Goal: Task Accomplishment & Management: Manage account settings

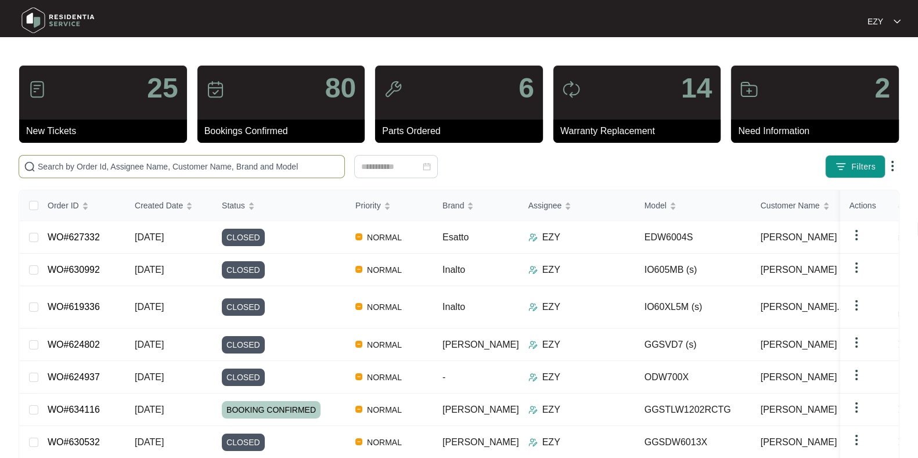
click at [151, 167] on input "text" at bounding box center [189, 166] width 302 height 13
paste input "632357"
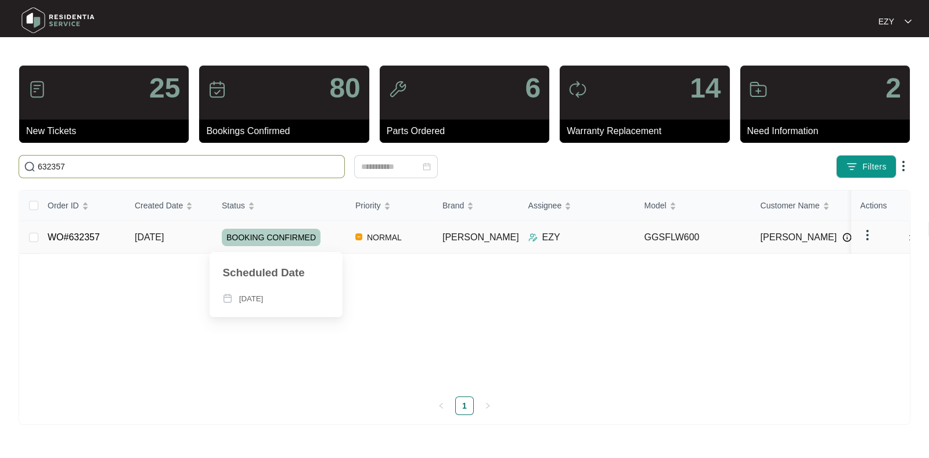
type input "632357"
click at [200, 242] on td "[DATE]" at bounding box center [168, 237] width 87 height 33
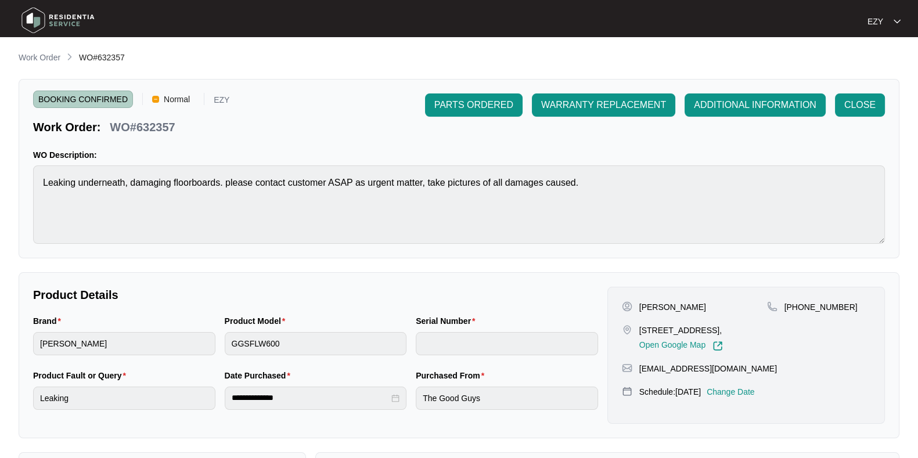
scroll to position [202, 0]
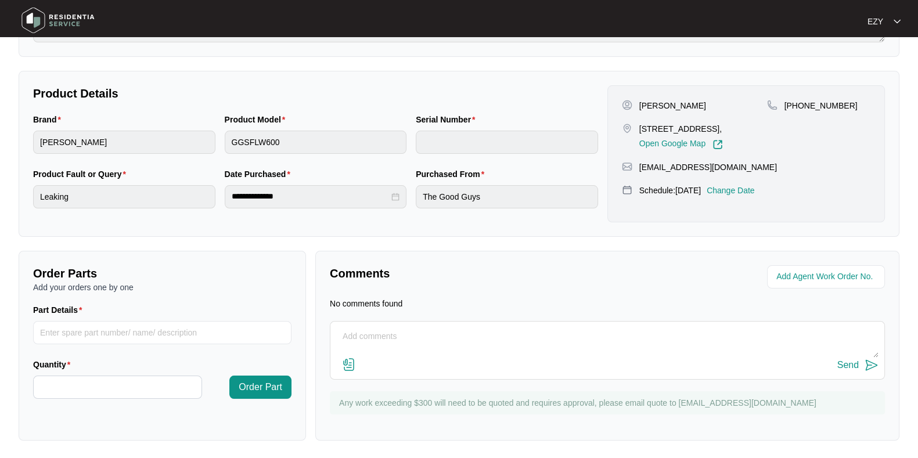
click at [387, 350] on textarea at bounding box center [607, 343] width 542 height 30
type textarea "h"
click at [416, 335] on textarea "Hi team, our technican attended this job [PERSON_NAME] -" at bounding box center [607, 343] width 542 height 30
click at [497, 333] on textarea "Hi team, our technician attended this job [PERSON_NAME] -" at bounding box center [607, 343] width 542 height 30
click at [541, 332] on textarea "Hi team, our technician attended this job [DATE] -" at bounding box center [607, 343] width 542 height 30
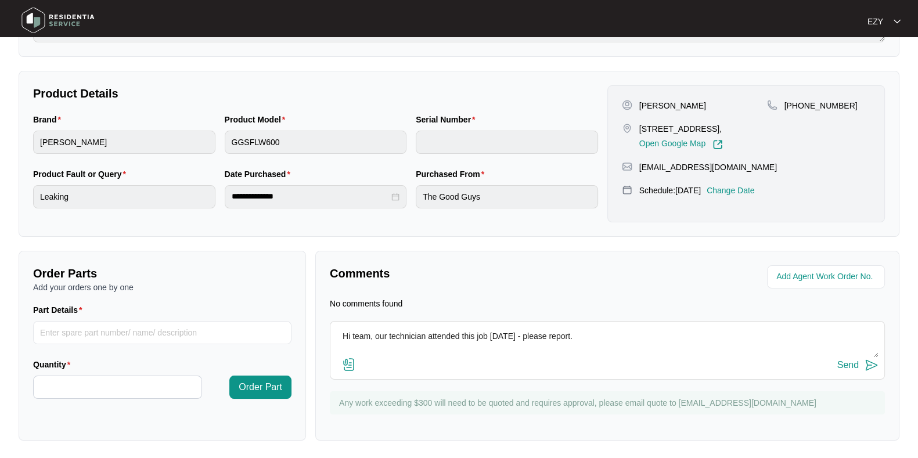
paste textarea "Attended and found machine was off, inlet hose tap was off. Water was all over …"
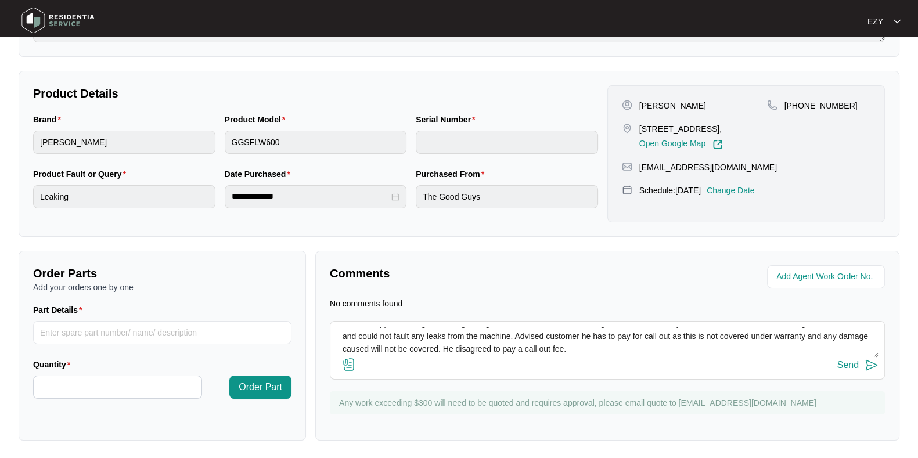
scroll to position [0, 0]
click at [564, 334] on textarea "Hi team, our technician attended this job [DATE] - please report. Attended and …" at bounding box center [607, 343] width 542 height 30
click at [526, 342] on textarea "Hi team, our technician attended this job [DATE] - please report. Attended and …" at bounding box center [607, 343] width 542 height 30
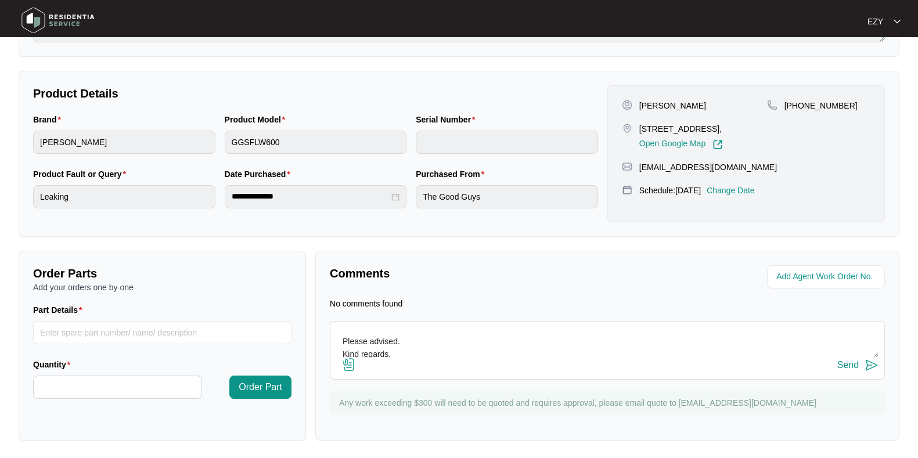
scroll to position [110, 0]
type textarea "Hi team, our technician attended this job [DATE] - please report. Attended and …"
click at [846, 369] on div "Send" at bounding box center [847, 365] width 21 height 10
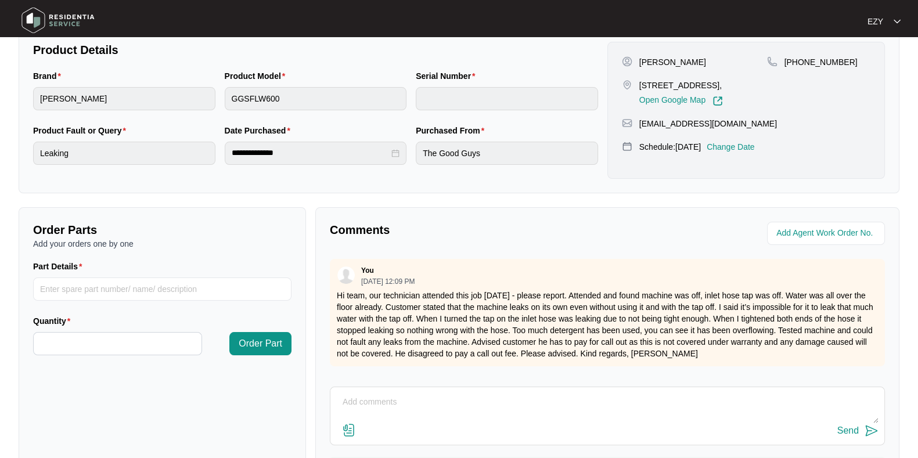
scroll to position [0, 0]
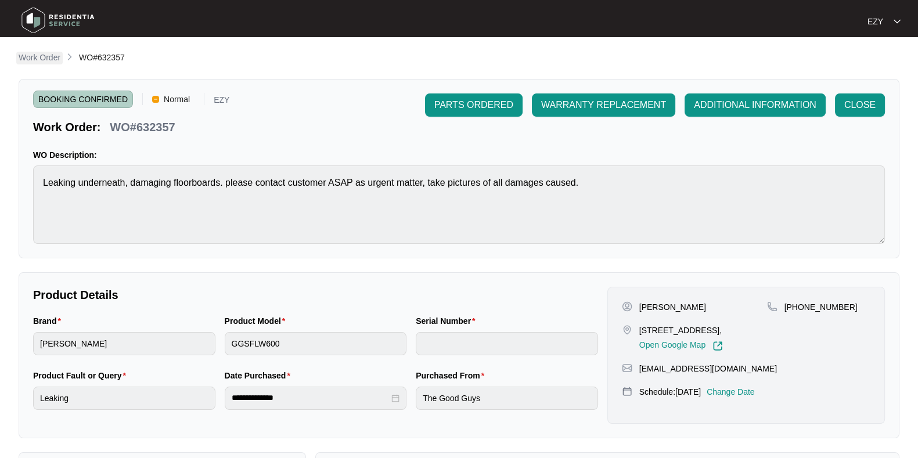
click at [49, 62] on p "Work Order" at bounding box center [40, 58] width 42 height 12
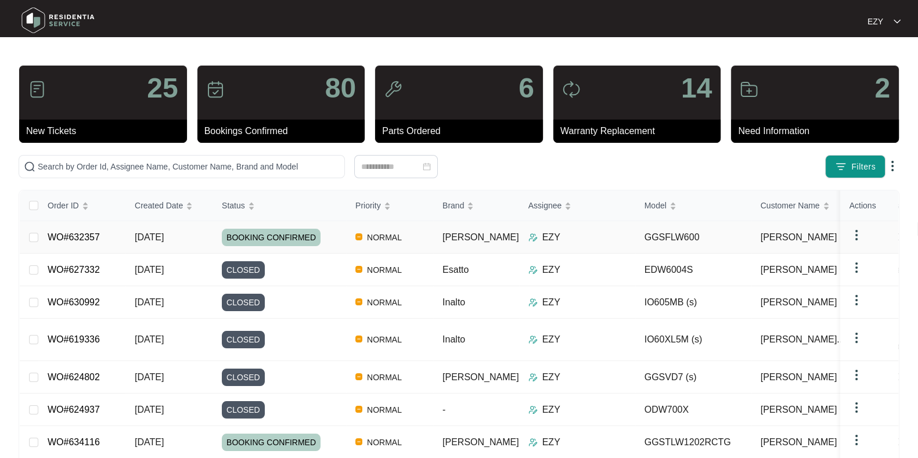
click at [114, 232] on td "WO#632357" at bounding box center [81, 237] width 87 height 33
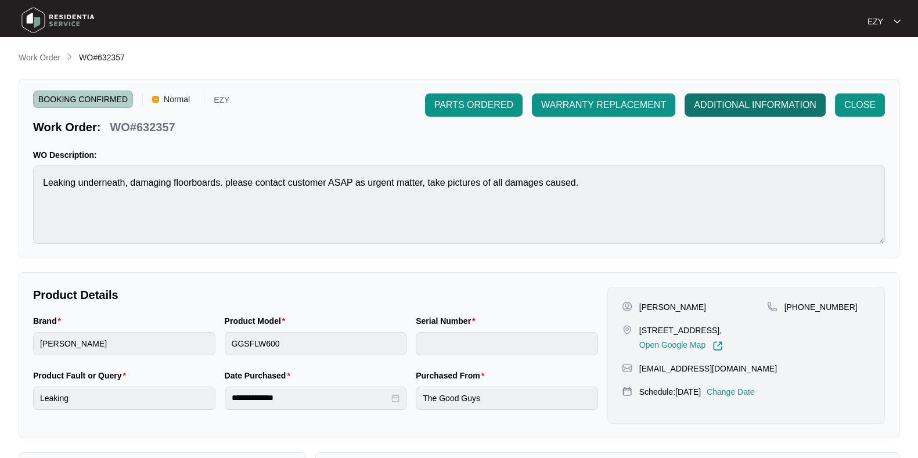
click at [758, 106] on span "ADDITIONAL INFORMATION" at bounding box center [755, 105] width 123 height 14
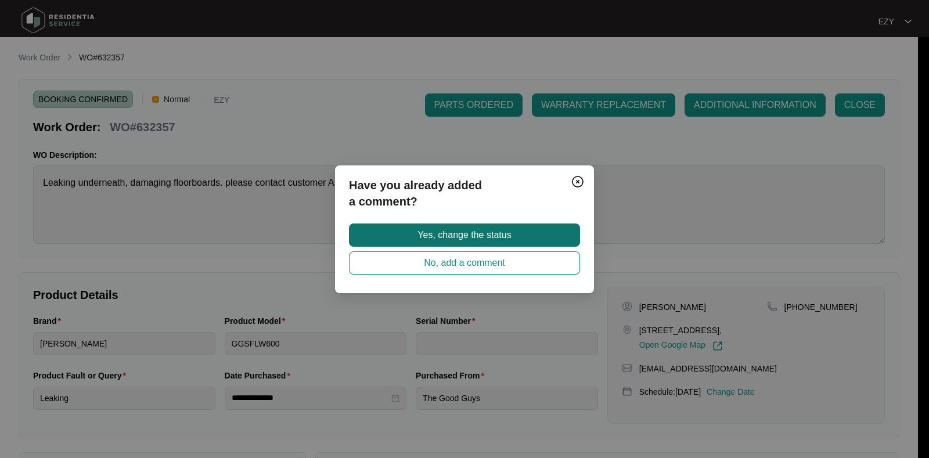
click at [497, 228] on span "Yes, change the status" at bounding box center [464, 235] width 93 height 14
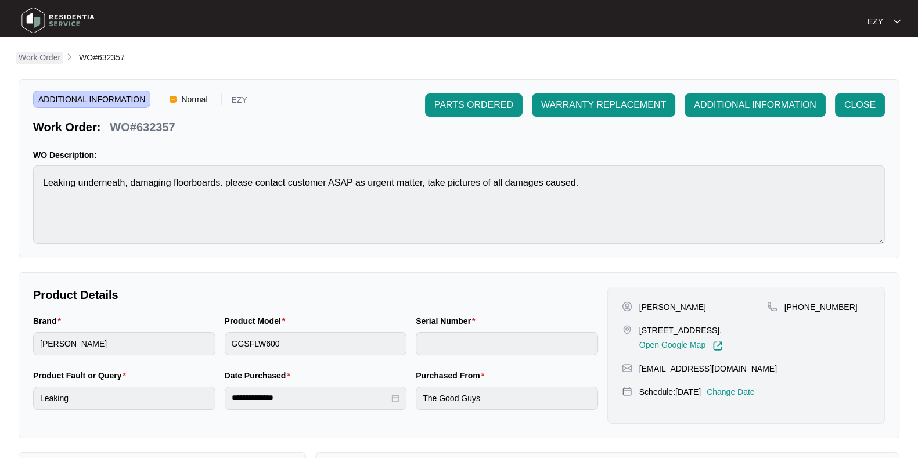
click at [50, 57] on p "Work Order" at bounding box center [40, 58] width 42 height 12
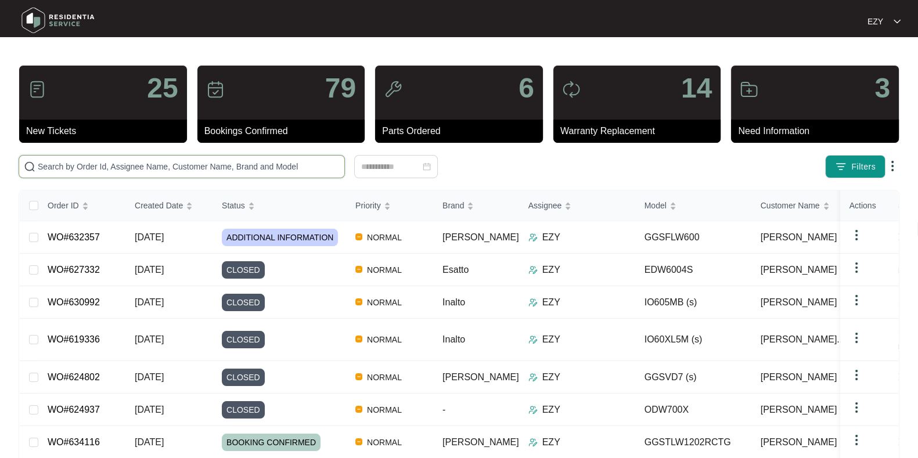
click at [282, 166] on input "text" at bounding box center [189, 166] width 302 height 13
paste input "633023"
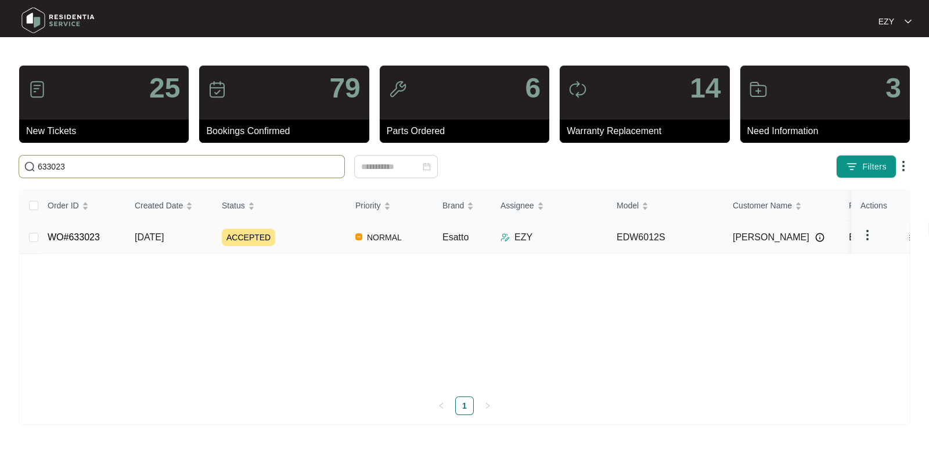
type input "633023"
click at [197, 236] on td "[DATE]" at bounding box center [168, 237] width 87 height 33
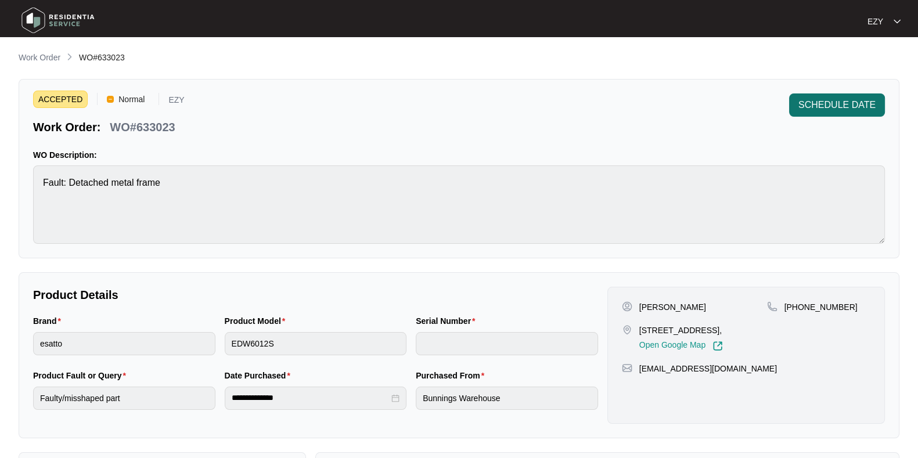
click at [858, 104] on span "SCHEDULE DATE" at bounding box center [836, 105] width 77 height 14
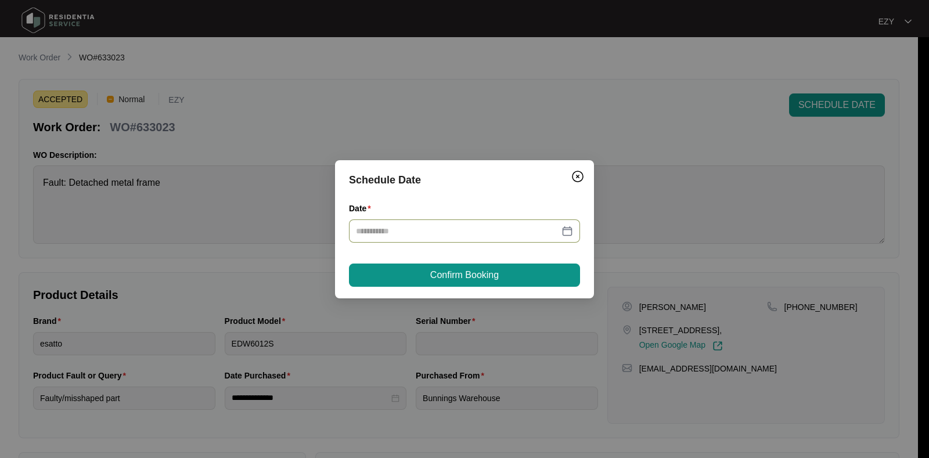
click at [488, 237] on div at bounding box center [464, 231] width 231 height 23
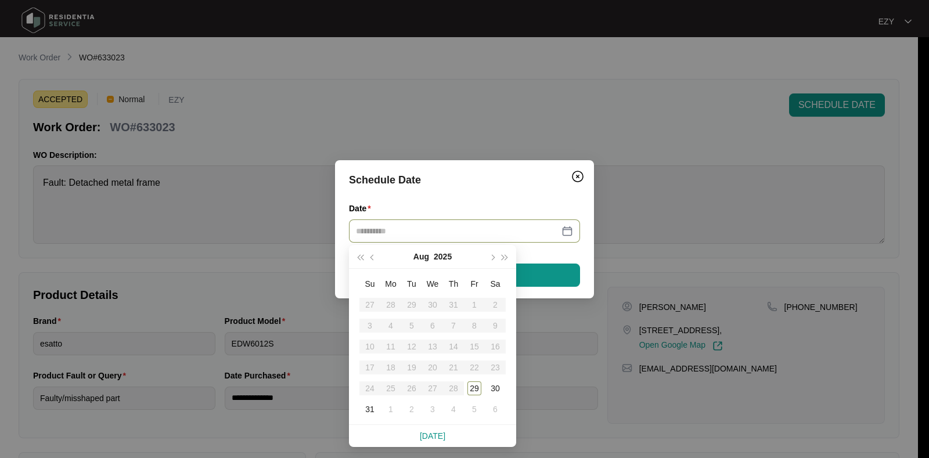
type input "**********"
click at [413, 406] on div "2" at bounding box center [412, 409] width 14 height 14
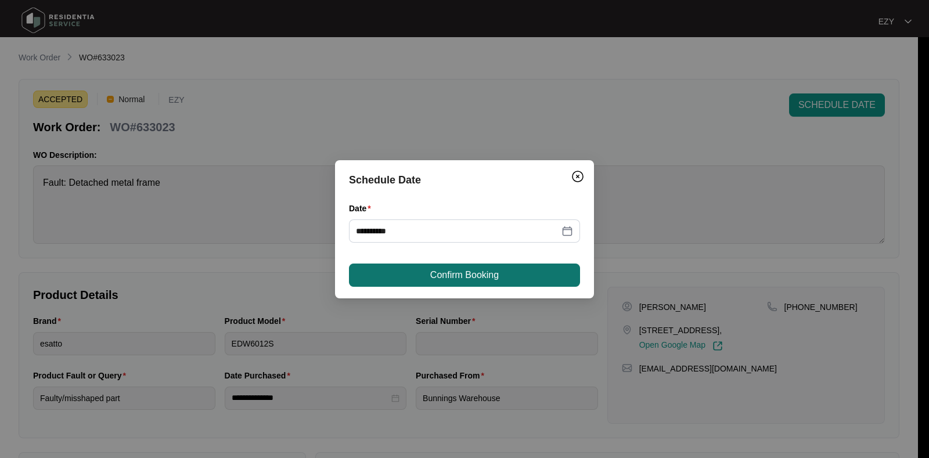
click at [454, 268] on span "Confirm Booking" at bounding box center [464, 275] width 69 height 14
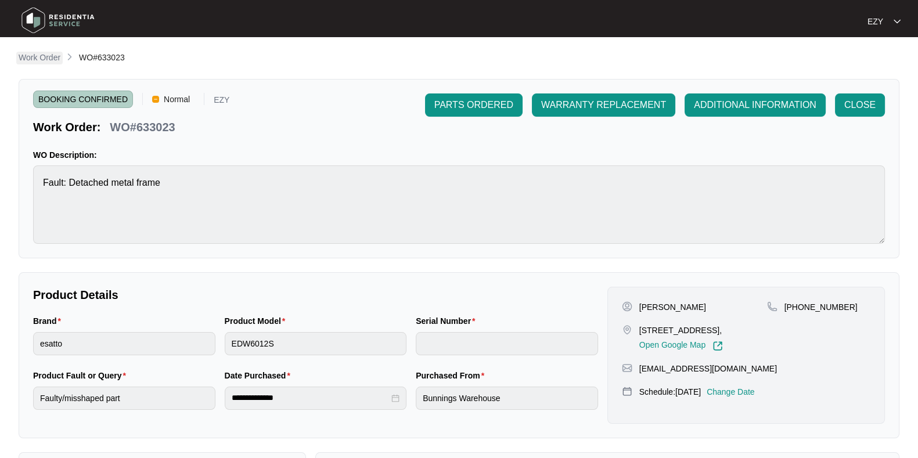
click at [44, 54] on p "Work Order" at bounding box center [40, 58] width 42 height 12
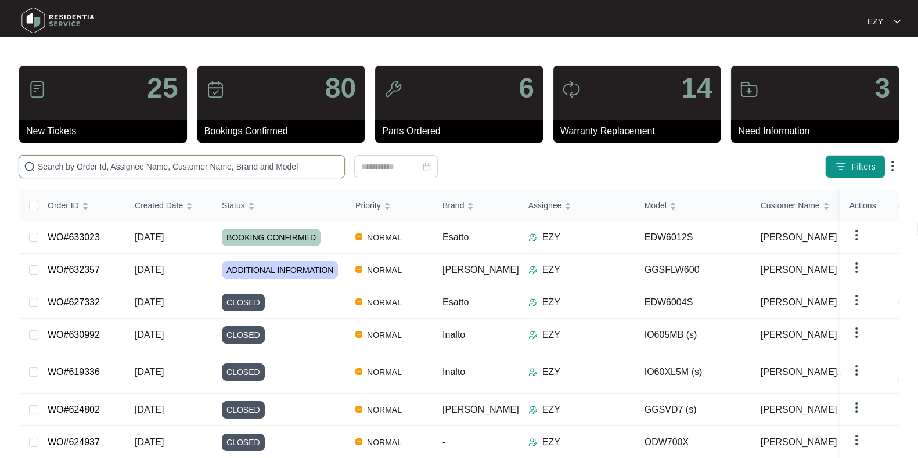
click at [256, 170] on input "text" at bounding box center [189, 166] width 302 height 13
paste input "631114"
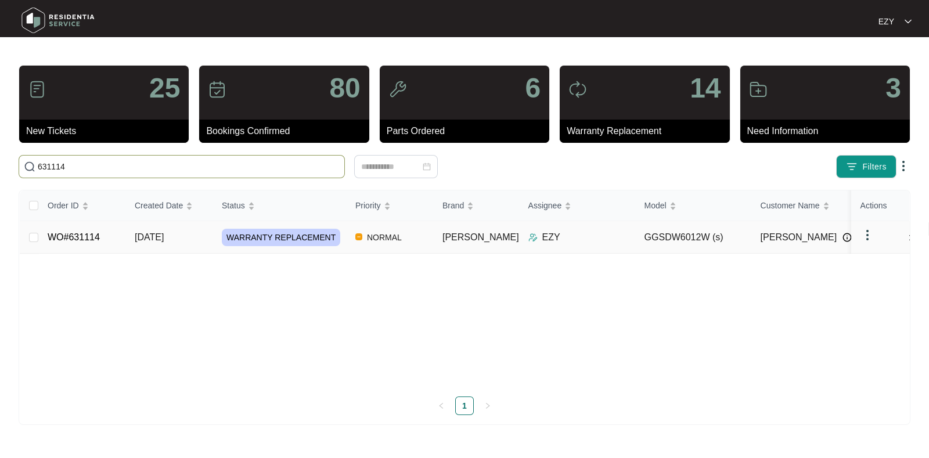
type input "631114"
click at [193, 239] on td "[DATE]" at bounding box center [168, 237] width 87 height 33
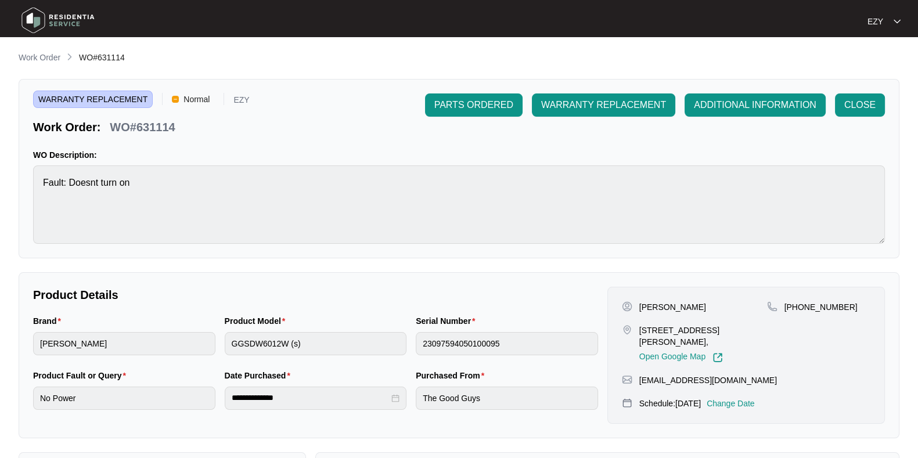
click at [740, 398] on p "Change Date" at bounding box center [731, 404] width 48 height 12
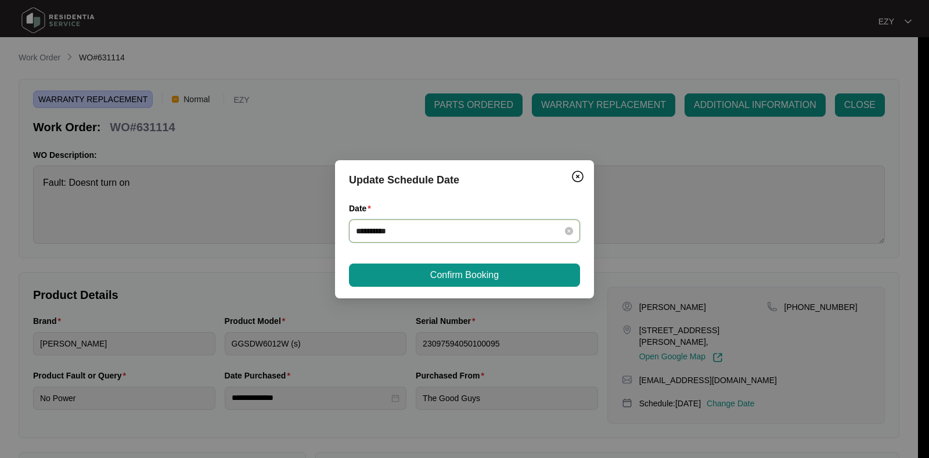
click at [438, 234] on input "**********" at bounding box center [457, 231] width 203 height 13
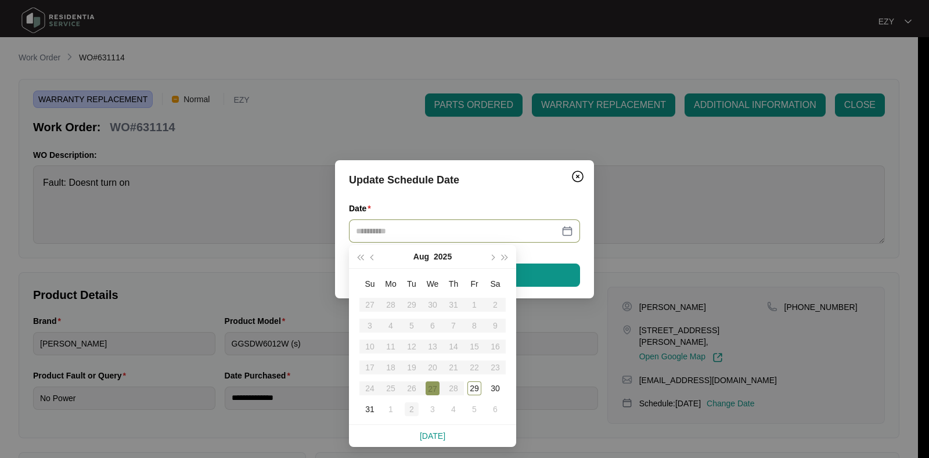
type input "**********"
click at [410, 408] on div "2" at bounding box center [412, 409] width 14 height 14
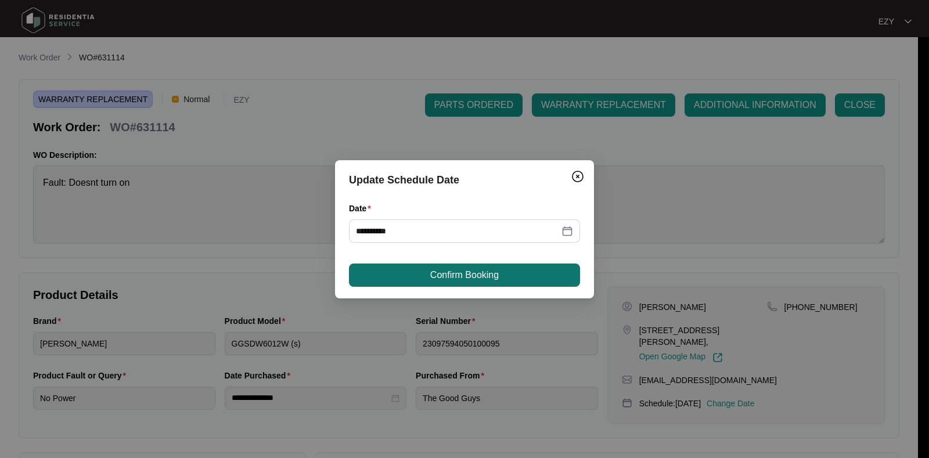
click at [444, 275] on span "Confirm Booking" at bounding box center [464, 275] width 69 height 14
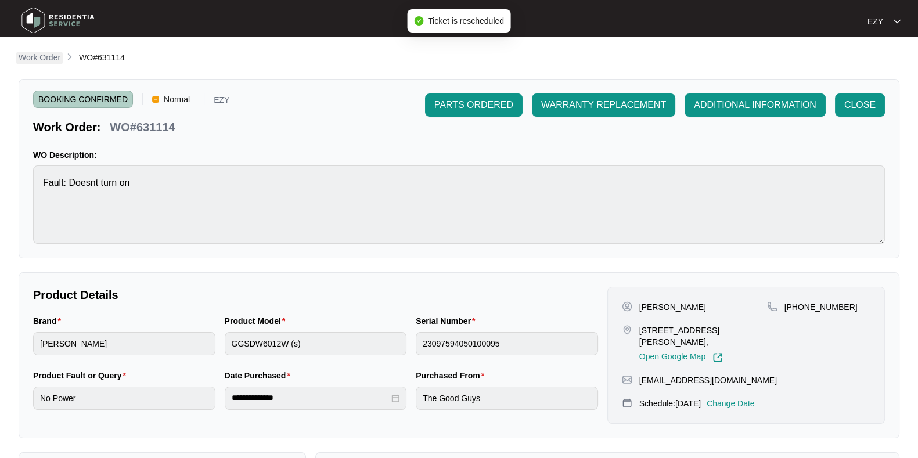
click at [30, 57] on p "Work Order" at bounding box center [40, 58] width 42 height 12
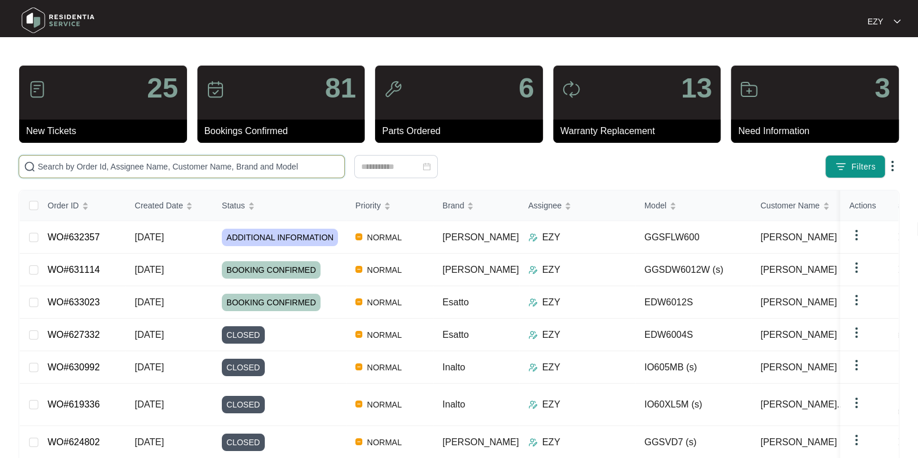
click at [200, 161] on input "text" at bounding box center [189, 166] width 302 height 13
paste input "631822"
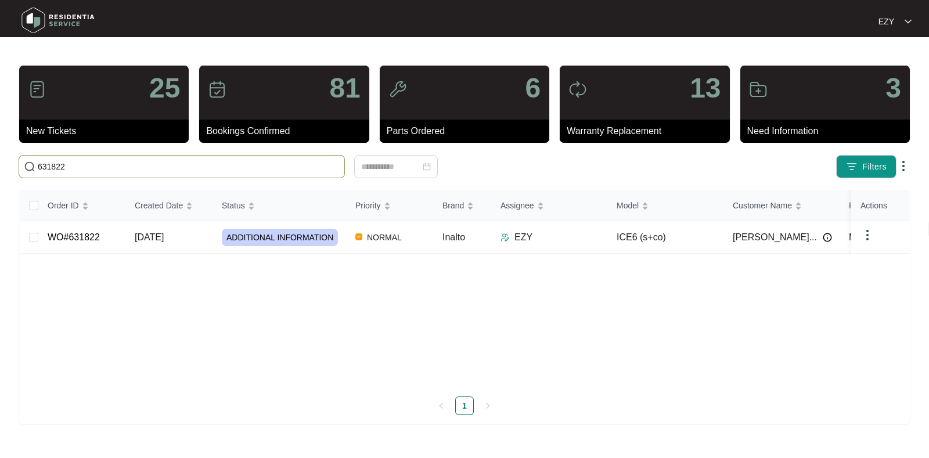
type input "631822"
